Goal: Task Accomplishment & Management: Complete application form

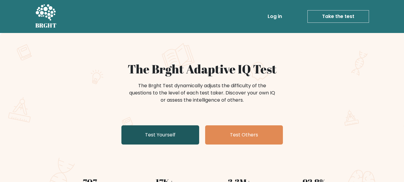
click at [175, 132] on link "Test Yourself" at bounding box center [161, 134] width 78 height 19
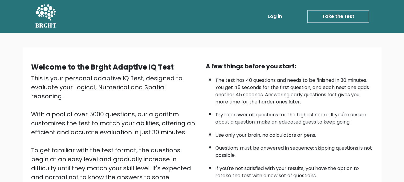
click at [338, 15] on link "Take the test" at bounding box center [339, 16] width 62 height 13
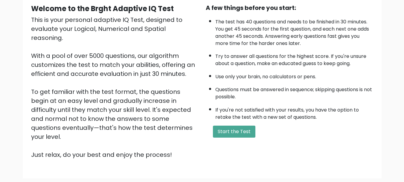
scroll to position [58, 0]
click at [233, 130] on button "Start the Test" at bounding box center [234, 132] width 43 height 12
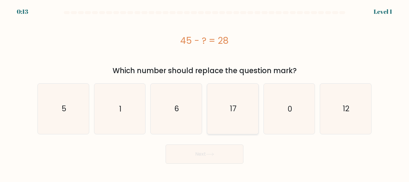
click at [231, 111] on text "17" at bounding box center [233, 108] width 7 height 10
click at [205, 93] on input "d. 17" at bounding box center [204, 91] width 0 height 1
radio input "true"
click at [212, 154] on icon at bounding box center [210, 153] width 8 height 3
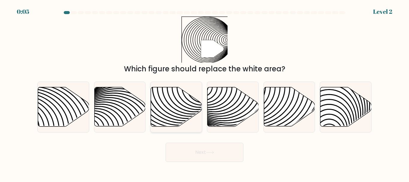
click at [166, 114] on icon at bounding box center [176, 106] width 51 height 39
click at [204, 93] on input "c." at bounding box center [204, 91] width 0 height 1
radio input "true"
click at [184, 152] on button "Next" at bounding box center [205, 151] width 78 height 19
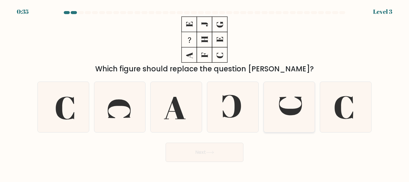
click at [286, 100] on icon at bounding box center [289, 107] width 50 height 50
click at [205, 93] on input "e." at bounding box center [204, 91] width 0 height 1
radio input "true"
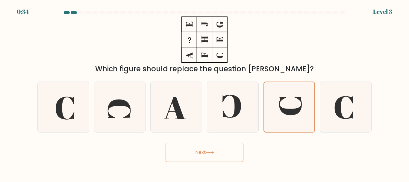
click at [218, 158] on button "Next" at bounding box center [205, 151] width 78 height 19
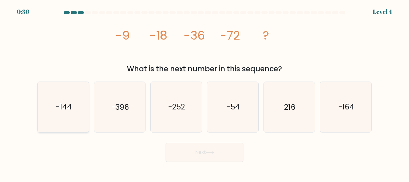
click at [67, 104] on text "-144" at bounding box center [64, 107] width 16 height 10
click at [204, 93] on input "a. -144" at bounding box center [204, 91] width 0 height 1
radio input "true"
click at [193, 151] on button "Next" at bounding box center [205, 151] width 78 height 19
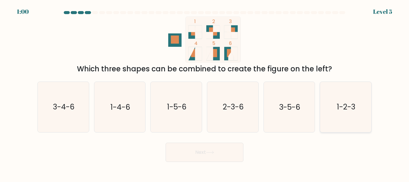
click at [345, 92] on icon "1-2-3" at bounding box center [346, 107] width 50 height 50
click at [205, 92] on input "f. 1-2-3" at bounding box center [204, 91] width 0 height 1
radio input "true"
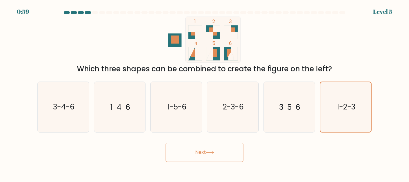
click at [218, 148] on button "Next" at bounding box center [205, 151] width 78 height 19
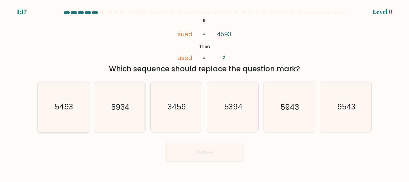
click at [73, 104] on icon "5493" at bounding box center [63, 107] width 50 height 50
click at [204, 93] on input "a. 5493" at bounding box center [204, 91] width 0 height 1
radio input "true"
click at [181, 149] on button "Next" at bounding box center [205, 151] width 78 height 19
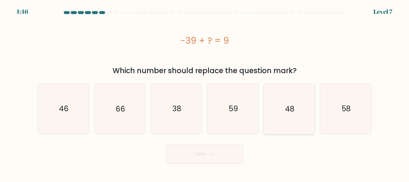
click at [300, 110] on icon "48" at bounding box center [289, 109] width 50 height 50
click at [205, 93] on input "e. 48" at bounding box center [204, 91] width 0 height 1
radio input "true"
click at [216, 154] on button "Next" at bounding box center [205, 153] width 78 height 19
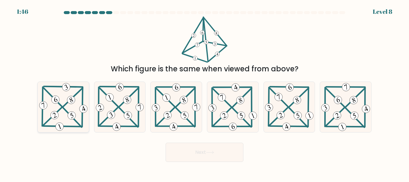
click at [65, 103] on icon at bounding box center [63, 107] width 51 height 50
click at [204, 93] on input "a." at bounding box center [204, 91] width 0 height 1
radio input "true"
click at [196, 150] on button "Next" at bounding box center [205, 151] width 78 height 19
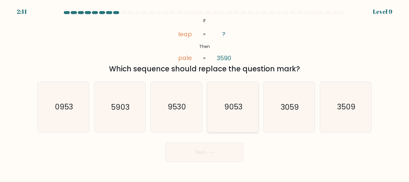
click at [225, 94] on icon "9053" at bounding box center [233, 107] width 50 height 50
click at [205, 93] on input "d. 9053" at bounding box center [204, 91] width 0 height 1
radio input "true"
click at [217, 151] on button "Next" at bounding box center [205, 151] width 78 height 19
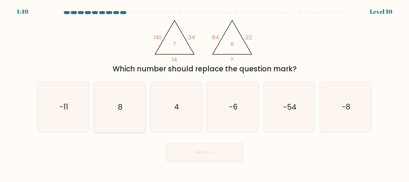
click at [140, 99] on icon "8" at bounding box center [120, 107] width 50 height 50
click at [204, 93] on input "b. 8" at bounding box center [204, 91] width 0 height 1
radio input "true"
click at [201, 154] on button "Next" at bounding box center [205, 151] width 78 height 19
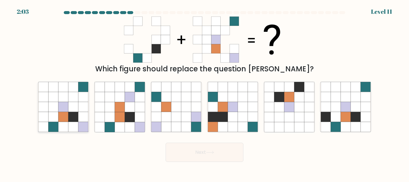
click at [64, 115] on icon at bounding box center [63, 117] width 10 height 10
click at [204, 93] on input "a." at bounding box center [204, 91] width 0 height 1
radio input "true"
click at [186, 155] on button "Next" at bounding box center [205, 151] width 78 height 19
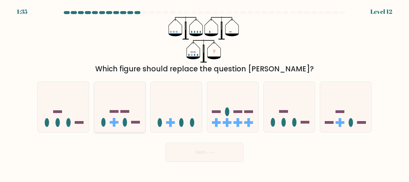
click at [126, 110] on rect at bounding box center [124, 111] width 9 height 2
click at [204, 93] on input "b." at bounding box center [204, 91] width 0 height 1
radio input "true"
click at [185, 151] on button "Next" at bounding box center [205, 151] width 78 height 19
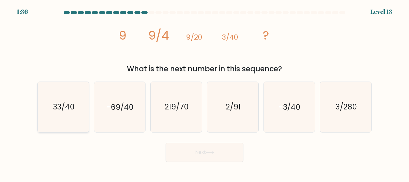
click at [67, 105] on text "33/40" at bounding box center [64, 107] width 22 height 10
click at [204, 93] on input "a. 33/40" at bounding box center [204, 91] width 0 height 1
radio input "true"
click at [188, 154] on button "Next" at bounding box center [205, 151] width 78 height 19
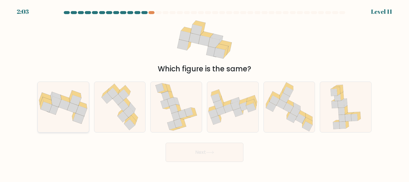
click at [76, 116] on icon at bounding box center [78, 118] width 11 height 10
click at [204, 93] on input "a." at bounding box center [204, 91] width 0 height 1
radio input "true"
click at [181, 154] on button "Next" at bounding box center [205, 151] width 78 height 19
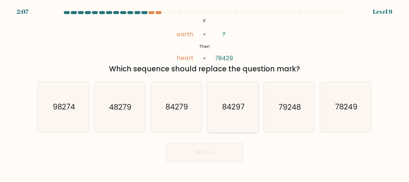
click at [237, 108] on text "84297" at bounding box center [233, 107] width 22 height 10
click at [205, 93] on input "d. 84297" at bounding box center [204, 91] width 0 height 1
radio input "true"
click at [219, 154] on button "Next" at bounding box center [205, 151] width 78 height 19
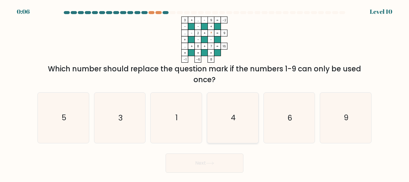
click at [233, 119] on text "4" at bounding box center [233, 118] width 5 height 10
click at [205, 93] on input "d. 4" at bounding box center [204, 91] width 0 height 1
radio input "true"
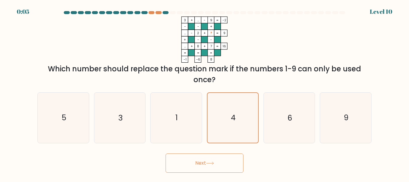
click at [219, 164] on button "Next" at bounding box center [205, 162] width 78 height 19
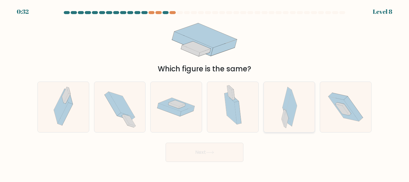
click at [281, 111] on div at bounding box center [289, 106] width 52 height 51
click at [205, 93] on input "e." at bounding box center [204, 91] width 0 height 1
radio input "true"
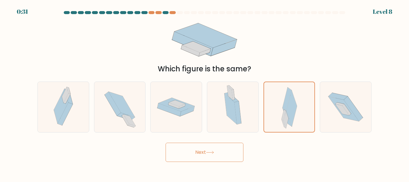
click at [224, 157] on button "Next" at bounding box center [205, 151] width 78 height 19
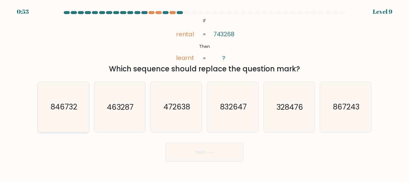
click at [75, 107] on text "846732" at bounding box center [63, 107] width 27 height 10
click at [204, 93] on input "a. 846732" at bounding box center [204, 91] width 0 height 1
radio input "true"
click at [202, 146] on button "Next" at bounding box center [205, 151] width 78 height 19
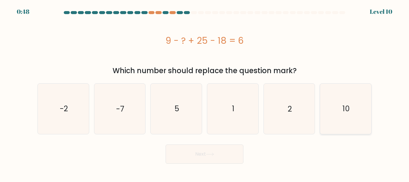
click at [337, 116] on icon "10" at bounding box center [346, 109] width 50 height 50
click at [205, 93] on input "f. 10" at bounding box center [204, 91] width 0 height 1
radio input "true"
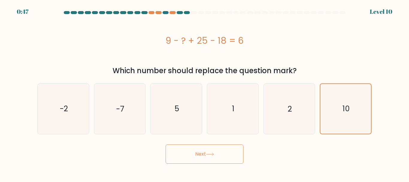
click at [219, 159] on button "Next" at bounding box center [205, 153] width 78 height 19
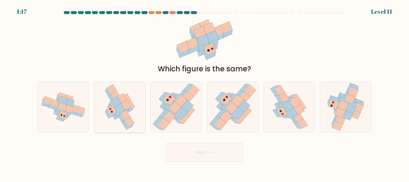
click at [124, 111] on icon at bounding box center [121, 113] width 8 height 7
click at [204, 93] on input "b." at bounding box center [204, 91] width 0 height 1
radio input "true"
click at [192, 155] on button "Next" at bounding box center [205, 151] width 78 height 19
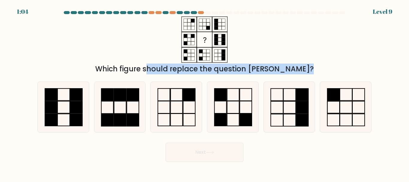
drag, startPoint x: 409, startPoint y: 57, endPoint x: 409, endPoint y: 96, distance: 38.9
click at [409, 96] on form at bounding box center [204, 86] width 409 height 151
click at [371, 72] on div "Which figure should replace the question mark?" at bounding box center [204, 45] width 341 height 58
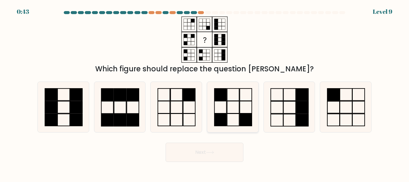
click at [224, 91] on rect at bounding box center [220, 95] width 12 height 12
click at [205, 91] on input "d." at bounding box center [204, 91] width 0 height 1
radio input "true"
click at [208, 150] on button "Next" at bounding box center [205, 151] width 78 height 19
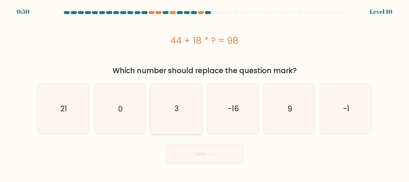
click at [185, 116] on icon "3" at bounding box center [176, 109] width 50 height 50
click at [204, 93] on input "c. 3" at bounding box center [204, 91] width 0 height 1
radio input "true"
click at [231, 161] on button "Next" at bounding box center [205, 153] width 78 height 19
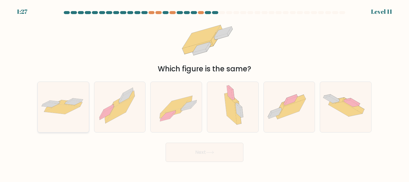
click at [65, 104] on icon at bounding box center [73, 102] width 17 height 5
click at [204, 93] on input "a." at bounding box center [204, 91] width 0 height 1
radio input "true"
click at [184, 148] on button "Next" at bounding box center [205, 151] width 78 height 19
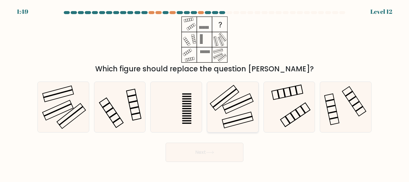
click at [239, 109] on icon at bounding box center [233, 107] width 50 height 50
click at [205, 93] on input "d." at bounding box center [204, 91] width 0 height 1
radio input "true"
click at [216, 158] on button "Next" at bounding box center [205, 151] width 78 height 19
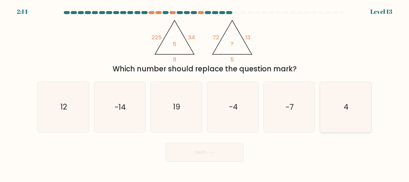
click at [355, 107] on icon "4" at bounding box center [346, 107] width 50 height 50
click at [205, 93] on input "f. 4" at bounding box center [204, 91] width 0 height 1
radio input "true"
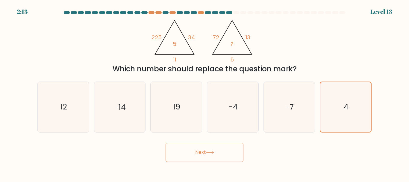
click at [218, 154] on button "Next" at bounding box center [205, 151] width 78 height 19
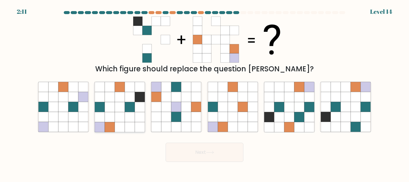
click at [115, 111] on icon at bounding box center [120, 107] width 10 height 10
click at [204, 93] on input "b." at bounding box center [204, 91] width 0 height 1
radio input "true"
click at [192, 157] on button "Next" at bounding box center [205, 151] width 78 height 19
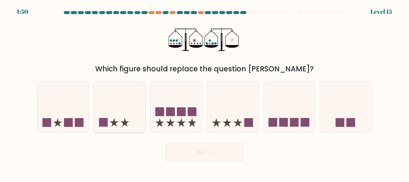
click at [122, 121] on icon at bounding box center [119, 107] width 51 height 42
click at [204, 93] on input "b." at bounding box center [204, 91] width 0 height 1
radio input "true"
click at [221, 149] on button "Next" at bounding box center [205, 151] width 78 height 19
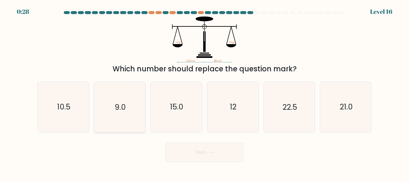
click at [103, 112] on icon "9.0" at bounding box center [120, 107] width 50 height 50
click at [204, 93] on input "b. 9.0" at bounding box center [204, 91] width 0 height 1
radio input "true"
click at [280, 109] on icon "22.5" at bounding box center [289, 107] width 50 height 50
click at [205, 93] on input "e. 22.5" at bounding box center [204, 91] width 0 height 1
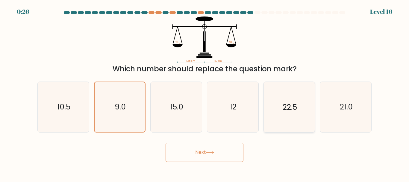
radio input "true"
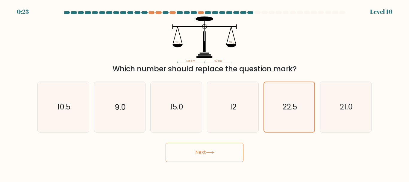
click at [215, 154] on button "Next" at bounding box center [205, 151] width 78 height 19
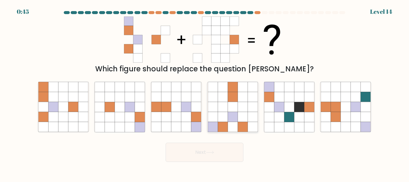
click at [237, 92] on icon at bounding box center [233, 87] width 10 height 10
click at [205, 92] on input "d." at bounding box center [204, 91] width 0 height 1
radio input "true"
click at [219, 157] on button "Next" at bounding box center [205, 151] width 78 height 19
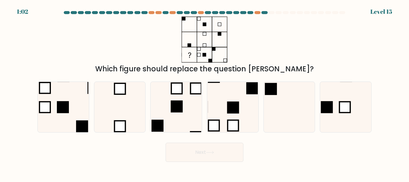
drag, startPoint x: 219, startPoint y: 55, endPoint x: 205, endPoint y: 63, distance: 15.3
click at [205, 63] on icon at bounding box center [204, 39] width 75 height 46
click at [352, 99] on icon at bounding box center [346, 107] width 50 height 50
click at [205, 93] on input "f." at bounding box center [204, 91] width 0 height 1
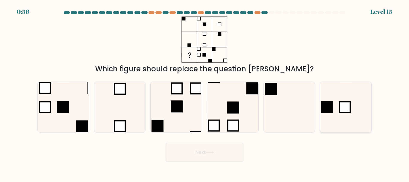
radio input "true"
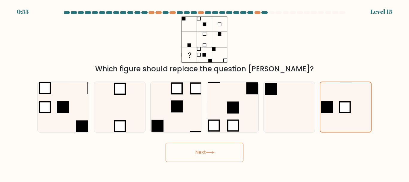
click at [204, 157] on button "Next" at bounding box center [205, 151] width 78 height 19
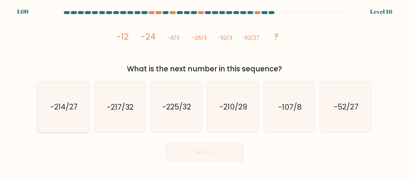
click at [75, 107] on text "-214/27" at bounding box center [63, 107] width 27 height 10
click at [204, 93] on input "a. -214/27" at bounding box center [204, 91] width 0 height 1
radio input "true"
click at [196, 148] on button "Next" at bounding box center [205, 151] width 78 height 19
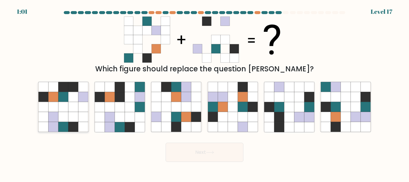
click at [70, 111] on icon at bounding box center [73, 107] width 10 height 10
click at [204, 93] on input "a." at bounding box center [204, 91] width 0 height 1
radio input "true"
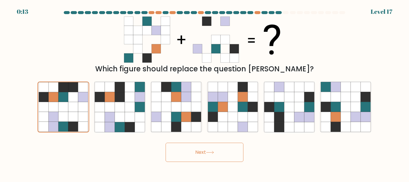
click at [188, 148] on button "Next" at bounding box center [205, 151] width 78 height 19
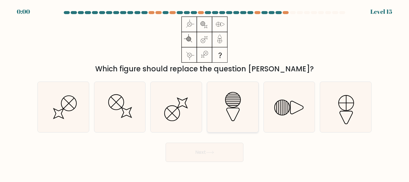
click at [220, 106] on icon at bounding box center [233, 107] width 50 height 50
click at [205, 93] on input "d." at bounding box center [204, 91] width 0 height 1
radio input "true"
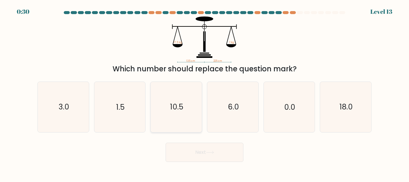
click at [190, 104] on icon "10.5" at bounding box center [176, 107] width 50 height 50
click at [204, 93] on input "c. 10.5" at bounding box center [204, 91] width 0 height 1
radio input "true"
click at [195, 150] on button "Next" at bounding box center [205, 151] width 78 height 19
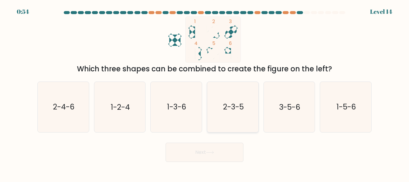
click at [216, 114] on icon "2-3-5" at bounding box center [233, 107] width 50 height 50
click at [205, 93] on input "d. 2-3-5" at bounding box center [204, 91] width 0 height 1
radio input "true"
click at [209, 145] on button "Next" at bounding box center [205, 151] width 78 height 19
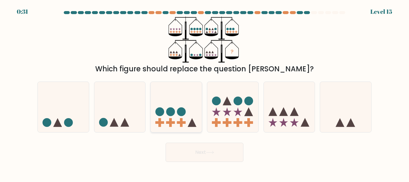
click at [174, 104] on icon at bounding box center [176, 107] width 51 height 42
click at [204, 93] on input "c." at bounding box center [204, 91] width 0 height 1
radio input "true"
click at [192, 151] on button "Next" at bounding box center [205, 151] width 78 height 19
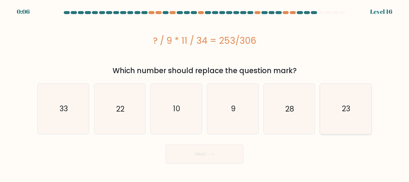
click at [332, 119] on icon "23" at bounding box center [346, 109] width 50 height 50
click at [205, 93] on input "f. 23" at bounding box center [204, 91] width 0 height 1
radio input "true"
click at [223, 159] on button "Next" at bounding box center [205, 153] width 78 height 19
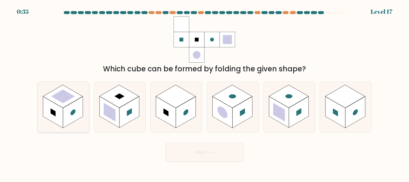
click at [54, 106] on rect at bounding box center [53, 111] width 20 height 31
click at [204, 93] on input "a." at bounding box center [204, 91] width 0 height 1
radio input "true"
click at [187, 148] on button "Next" at bounding box center [205, 151] width 78 height 19
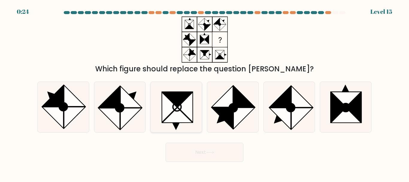
click at [174, 104] on icon at bounding box center [177, 107] width 8 height 8
click at [204, 93] on input "c." at bounding box center [204, 91] width 0 height 1
radio input "true"
click at [186, 147] on button "Next" at bounding box center [205, 151] width 78 height 19
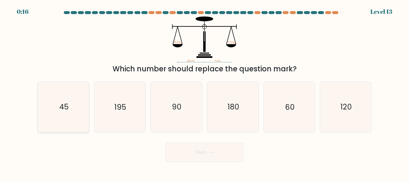
click at [72, 98] on icon "45" at bounding box center [63, 107] width 50 height 50
click at [204, 93] on input "a. 45" at bounding box center [204, 91] width 0 height 1
radio input "true"
click at [277, 107] on icon "60" at bounding box center [289, 107] width 50 height 50
click at [205, 93] on input "e. 60" at bounding box center [204, 91] width 0 height 1
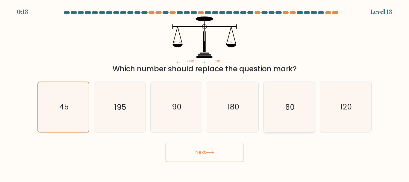
radio input "true"
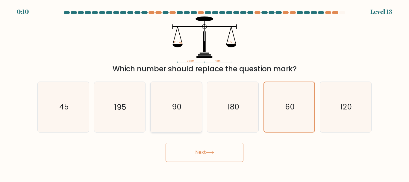
click at [183, 115] on icon "90" at bounding box center [176, 107] width 50 height 50
click at [204, 93] on input "c. 90" at bounding box center [204, 91] width 0 height 1
radio input "true"
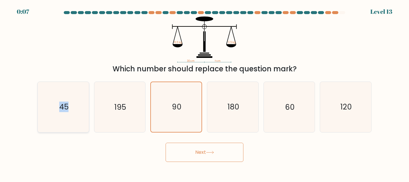
drag, startPoint x: 68, startPoint y: 103, endPoint x: 50, endPoint y: 116, distance: 22.7
click at [50, 116] on icon "45" at bounding box center [63, 107] width 50 height 50
click at [204, 93] on input "a. 45" at bounding box center [204, 91] width 0 height 1
radio input "true"
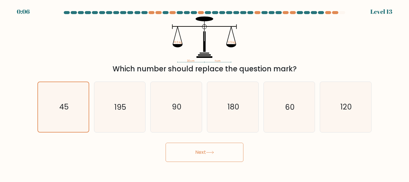
click at [189, 150] on button "Next" at bounding box center [205, 151] width 78 height 19
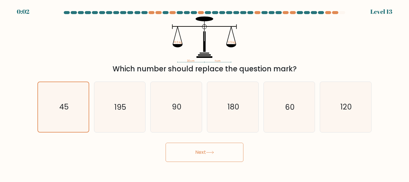
click at [189, 150] on button "Next" at bounding box center [205, 151] width 78 height 19
drag, startPoint x: 189, startPoint y: 150, endPoint x: 254, endPoint y: 104, distance: 79.5
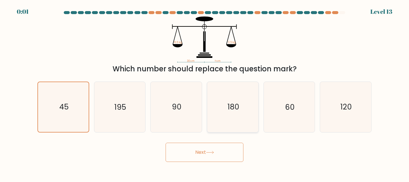
click at [254, 104] on form at bounding box center [204, 86] width 409 height 151
click at [254, 104] on icon "180" at bounding box center [233, 107] width 50 height 50
click at [205, 93] on input "d. 180" at bounding box center [204, 91] width 0 height 1
radio input "true"
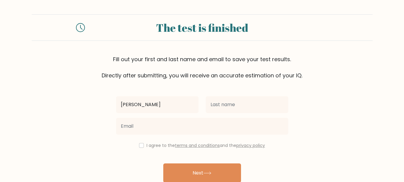
type input "[PERSON_NAME]"
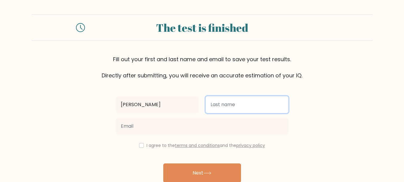
click at [224, 109] on input "text" at bounding box center [247, 104] width 83 height 17
type input "knezevic"
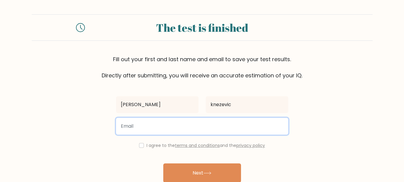
click at [215, 131] on input "email" at bounding box center [202, 126] width 172 height 17
type input "kristina.kiki.2009@gmail.com"
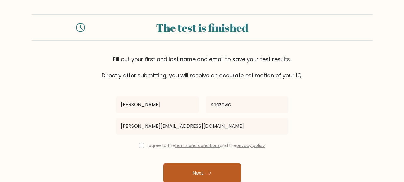
click at [199, 171] on button "Next" at bounding box center [202, 172] width 78 height 19
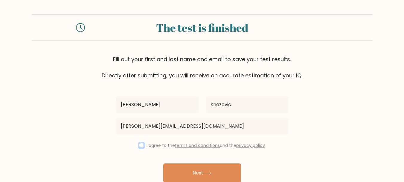
drag, startPoint x: 140, startPoint y: 145, endPoint x: 142, endPoint y: 148, distance: 4.2
click at [142, 148] on div "I agree to the terms and conditions and the privacy policy" at bounding box center [203, 145] width 180 height 7
click at [137, 145] on div "I agree to the terms and conditions and the privacy policy" at bounding box center [203, 145] width 180 height 7
click at [141, 145] on input "checkbox" at bounding box center [141, 145] width 5 height 5
checkbox input "true"
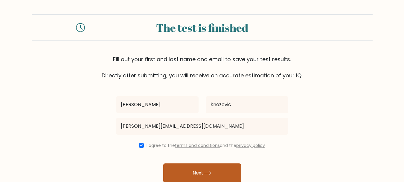
click at [200, 174] on button "Next" at bounding box center [202, 172] width 78 height 19
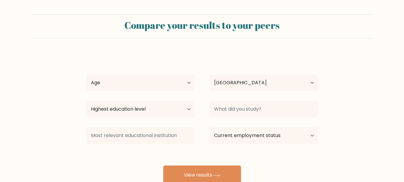
select select "RS"
click at [183, 82] on select "Age Under [DEMOGRAPHIC_DATA] [DEMOGRAPHIC_DATA] [DEMOGRAPHIC_DATA] [DEMOGRAPHIC…" at bounding box center [140, 82] width 109 height 17
select select "18_24"
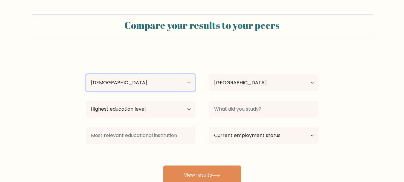
click at [86, 74] on select "Age Under [DEMOGRAPHIC_DATA] [DEMOGRAPHIC_DATA] [DEMOGRAPHIC_DATA] [DEMOGRAPHIC…" at bounding box center [140, 82] width 109 height 17
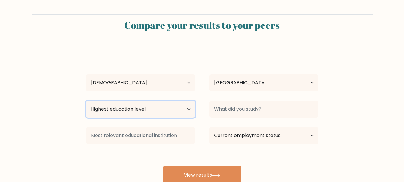
click at [164, 108] on select "Highest education level No schooling Primary Lower Secondary Upper Secondary Oc…" at bounding box center [140, 109] width 109 height 17
select select "upper_secondary"
click at [86, 101] on select "Highest education level No schooling Primary Lower Secondary Upper Secondary Oc…" at bounding box center [140, 109] width 109 height 17
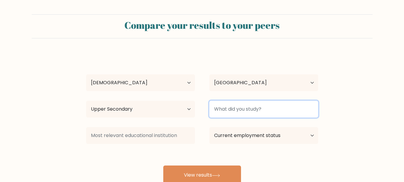
click at [248, 110] on input at bounding box center [264, 109] width 109 height 17
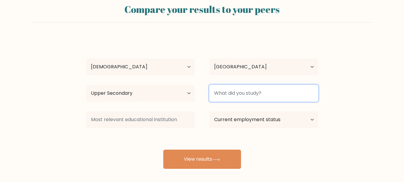
scroll to position [17, 0]
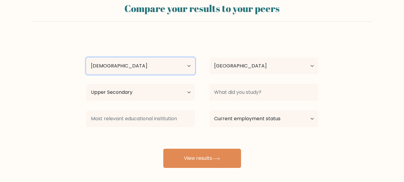
click at [185, 68] on select "Age Under 18 years old 18-24 years old 25-34 years old 35-44 years old 45-54 ye…" at bounding box center [140, 65] width 109 height 17
select select "min_18"
click at [86, 57] on select "Age Under 18 years old 18-24 years old 25-34 years old 35-44 years old 45-54 ye…" at bounding box center [140, 65] width 109 height 17
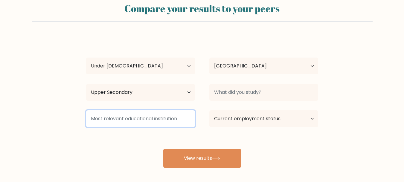
click at [165, 116] on input at bounding box center [140, 118] width 109 height 17
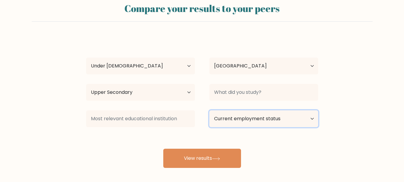
click at [245, 117] on select "Current employment status Employed Student Retired Other / prefer not to answer" at bounding box center [264, 118] width 109 height 17
select select "student"
click at [210, 110] on select "Current employment status Employed Student Retired Other / prefer not to answer" at bounding box center [264, 118] width 109 height 17
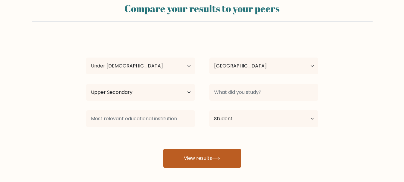
click at [209, 160] on button "View results" at bounding box center [202, 157] width 78 height 19
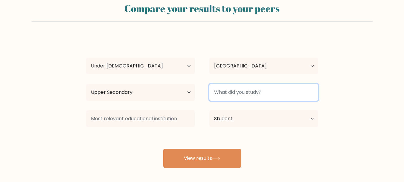
click at [259, 94] on input at bounding box center [264, 92] width 109 height 17
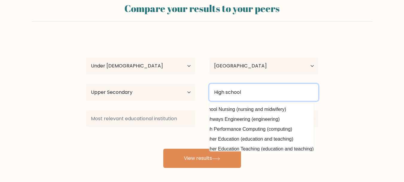
scroll to position [0, 0]
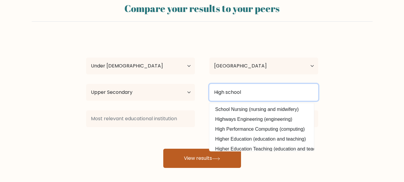
type input "High school"
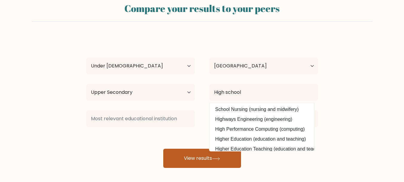
click at [194, 156] on button "View results" at bounding box center [202, 157] width 78 height 19
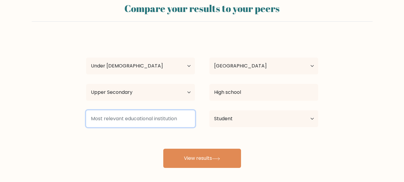
click at [171, 115] on input at bounding box center [140, 118] width 109 height 17
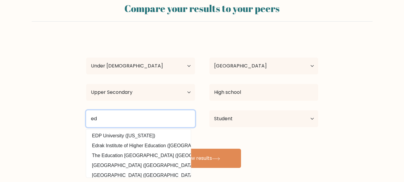
type input "e"
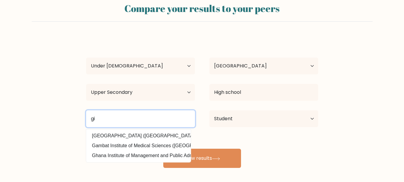
type input "g"
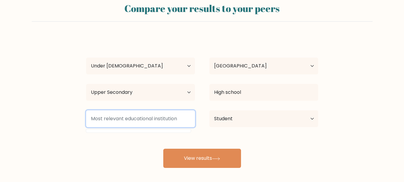
type input "S"
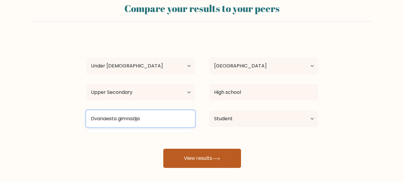
type input "Dvanaesta gimnazija"
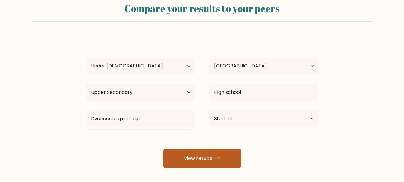
click at [198, 162] on button "View results" at bounding box center [202, 157] width 78 height 19
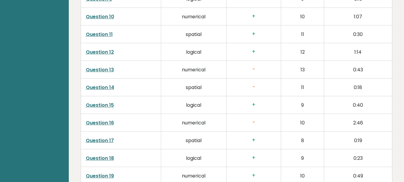
scroll to position [1105, 0]
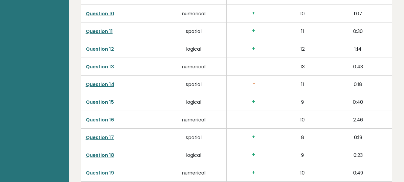
click at [100, 63] on link "Question 13" at bounding box center [100, 66] width 28 height 7
click at [105, 81] on link "Question 14" at bounding box center [100, 84] width 28 height 7
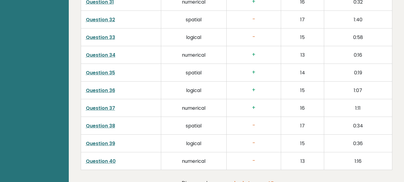
scroll to position [1551, 0]
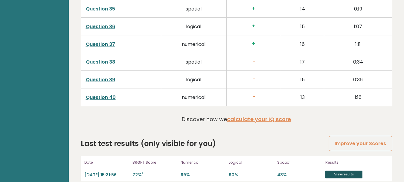
click at [354, 170] on link "View results" at bounding box center [344, 174] width 37 height 8
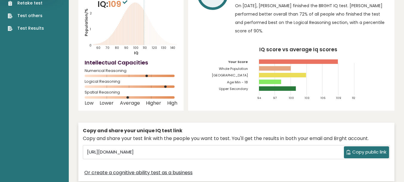
scroll to position [12, 0]
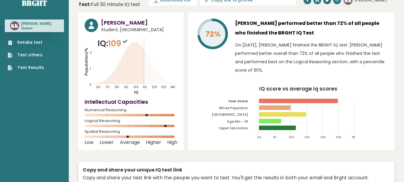
drag, startPoint x: 236, startPoint y: 46, endPoint x: 266, endPoint y: 74, distance: 41.5
click at [266, 74] on p "On [DATE], [PERSON_NAME] finished the BRGHT IQ test. [PERSON_NAME] performed be…" at bounding box center [311, 58] width 153 height 34
copy p "On October 05, 2025, Kristina Knezevic finished the BRGHT IQ test. Kristina per…"
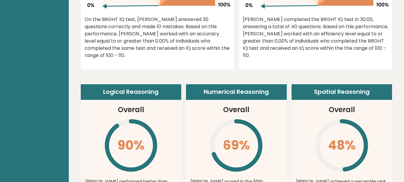
scroll to position [358, 0]
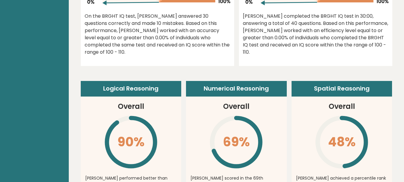
drag, startPoint x: 85, startPoint y: 16, endPoint x: 121, endPoint y: 59, distance: 56.1
copy div "On the BRGHT IQ test, Kristina Knezevic answered 30 questions correctly and mad…"
drag, startPoint x: 243, startPoint y: 17, endPoint x: 389, endPoint y: 53, distance: 150.8
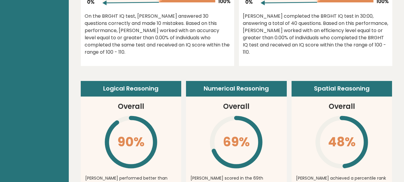
copy div "Kristina completed the BRGHT IQ test in 30:00, answering a total of 40 question…"
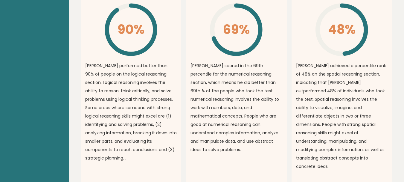
scroll to position [486, 0]
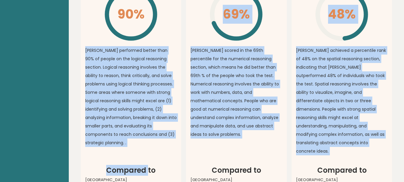
drag, startPoint x: 86, startPoint y: 50, endPoint x: 147, endPoint y: 160, distance: 126.0
click at [147, 160] on div "Logical Reasoning Overall 90% \ kristina performed better than 90% of people on…" at bounding box center [237, 88] width 312 height 271
copy div "kristina performed better than 90% of people on the logical reasoning section. …"
click at [263, 46] on article "Numerical Reasoning Overall 69% \ kristina scored in the 69th percentile for th…" at bounding box center [236, 58] width 101 height 211
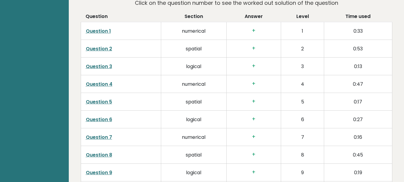
scroll to position [932, 0]
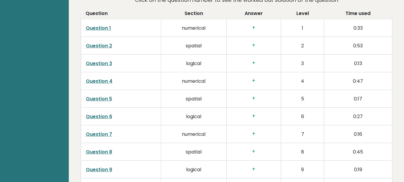
click at [106, 25] on link "Question 1" at bounding box center [98, 28] width 25 height 7
click at [97, 42] on link "Question 2" at bounding box center [99, 45] width 26 height 7
click at [106, 60] on link "Question 3" at bounding box center [99, 63] width 26 height 7
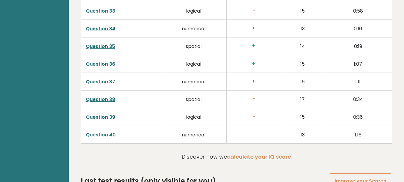
scroll to position [1551, 0]
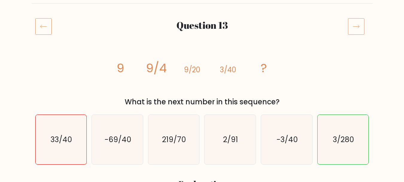
scroll to position [60, 0]
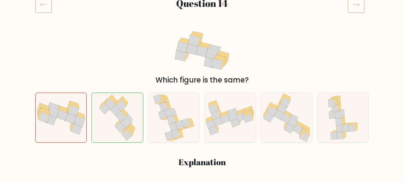
scroll to position [86, 0]
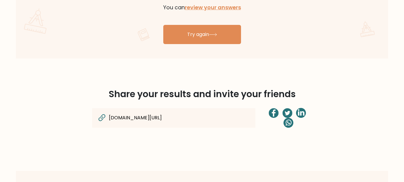
scroll to position [401, 0]
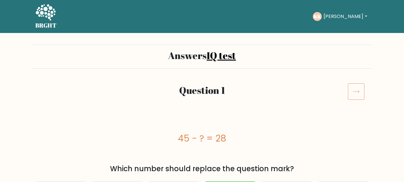
scroll to position [22, 0]
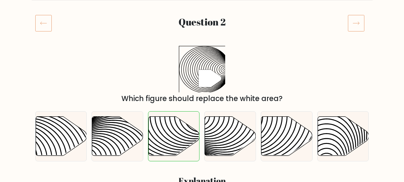
scroll to position [82, 0]
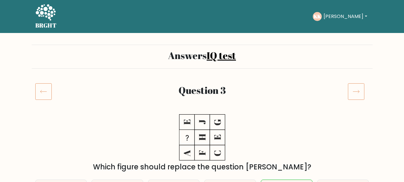
scroll to position [69, 0]
